Goal: Navigation & Orientation: Find specific page/section

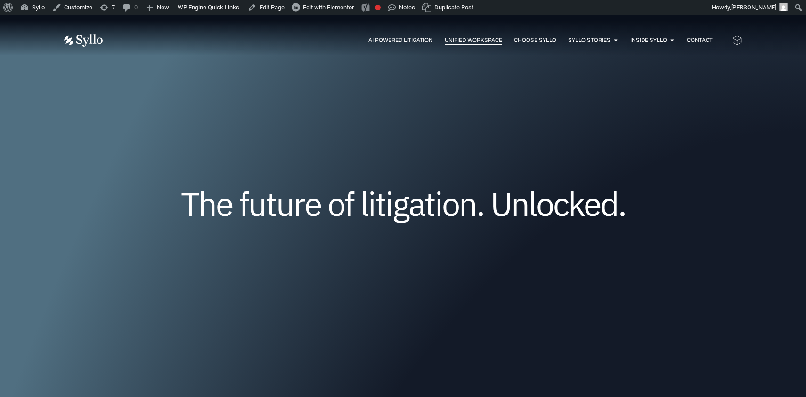
click at [474, 44] on span "Unified Workspace" at bounding box center [473, 40] width 57 height 8
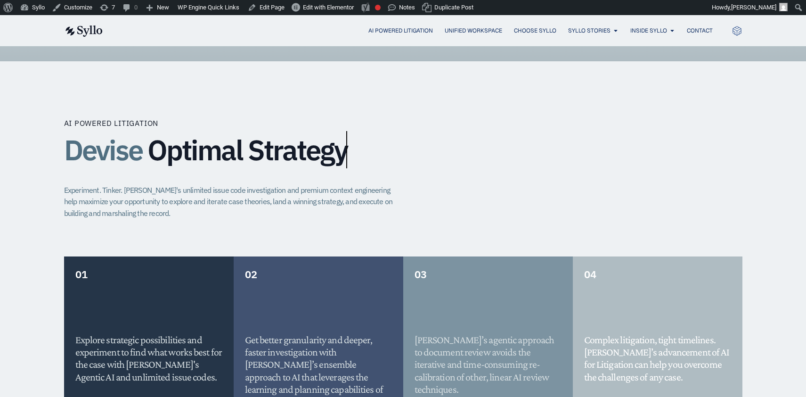
scroll to position [570, 0]
click at [478, 31] on span "Unified Workspace" at bounding box center [473, 30] width 57 height 8
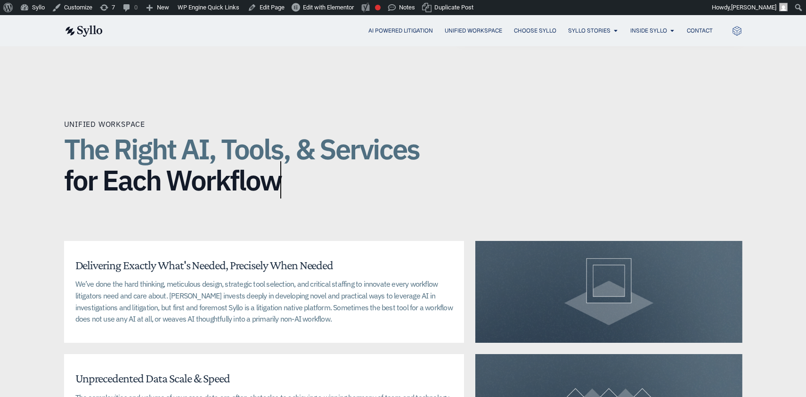
scroll to position [2063, 0]
